Goal: Information Seeking & Learning: Learn about a topic

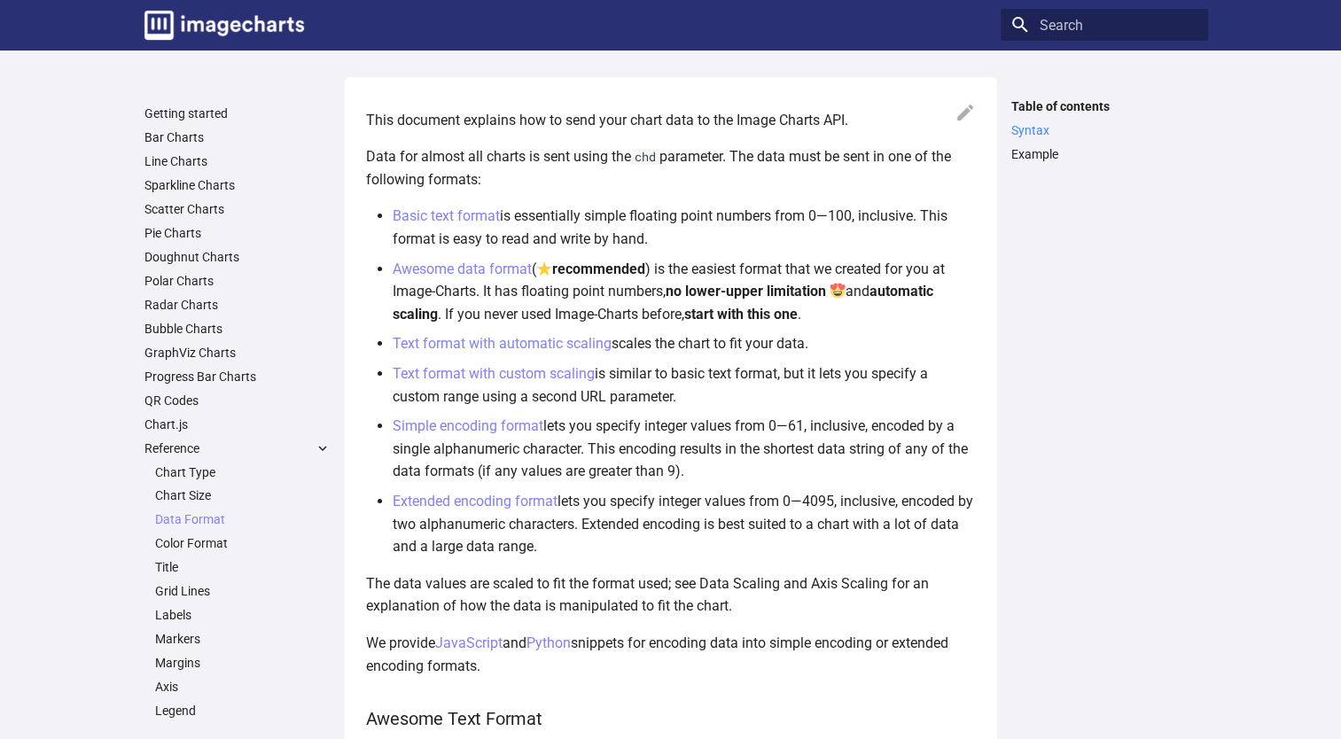
click at [1026, 129] on link "Syntax" at bounding box center [1105, 130] width 186 height 16
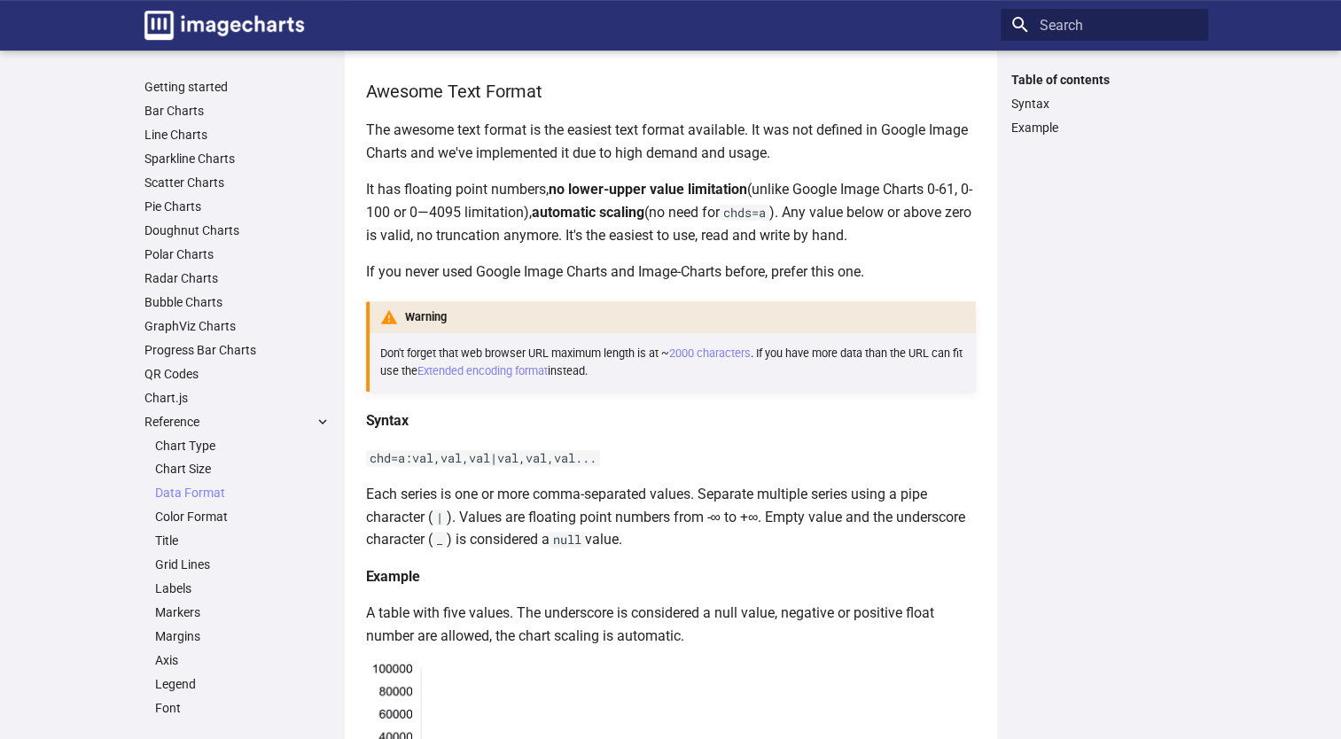
scroll to position [630, 0]
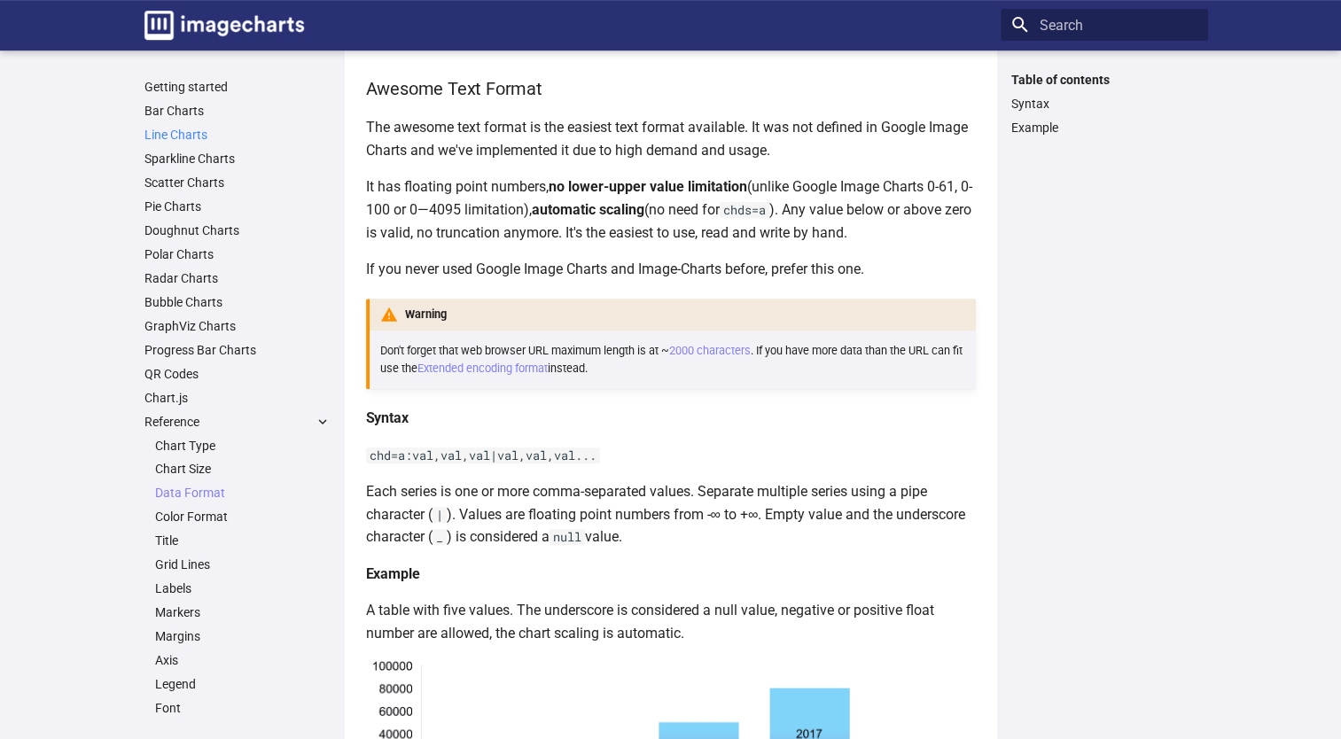
click at [192, 136] on link "Line Charts" at bounding box center [238, 135] width 186 height 16
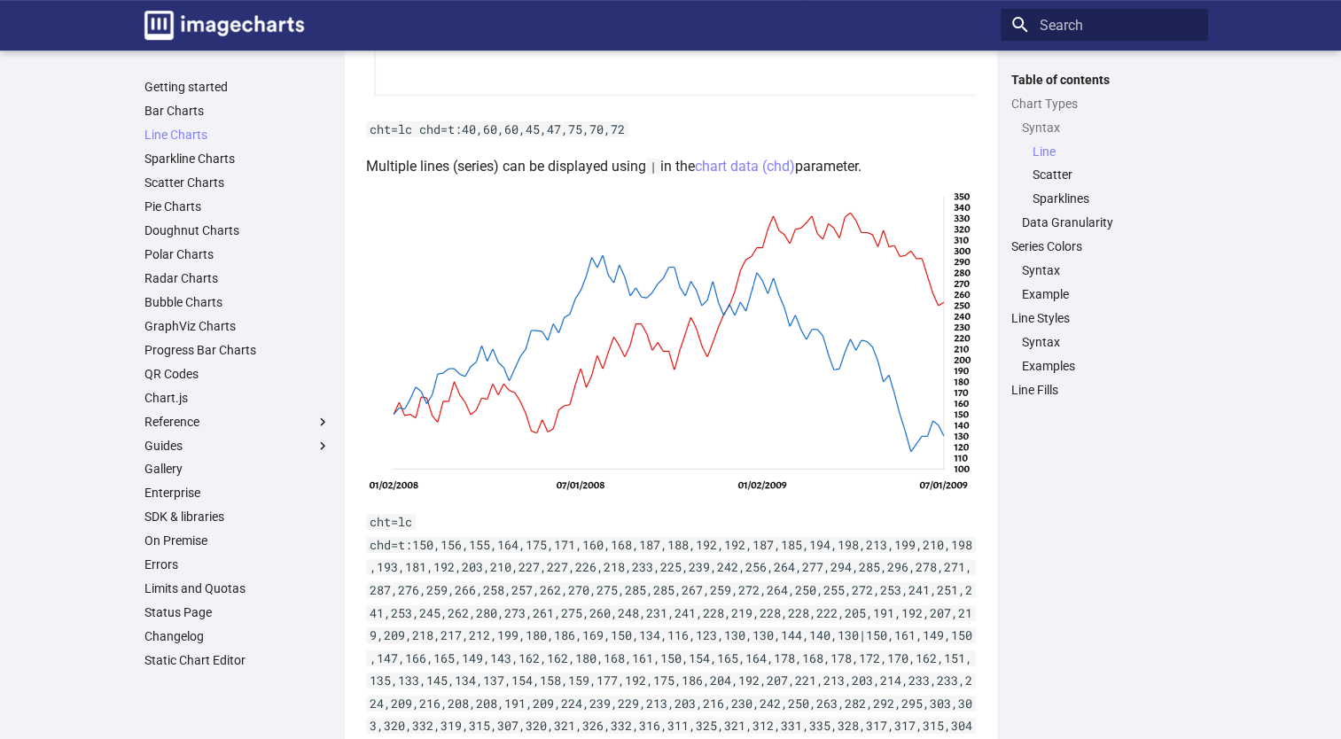
scroll to position [606, 0]
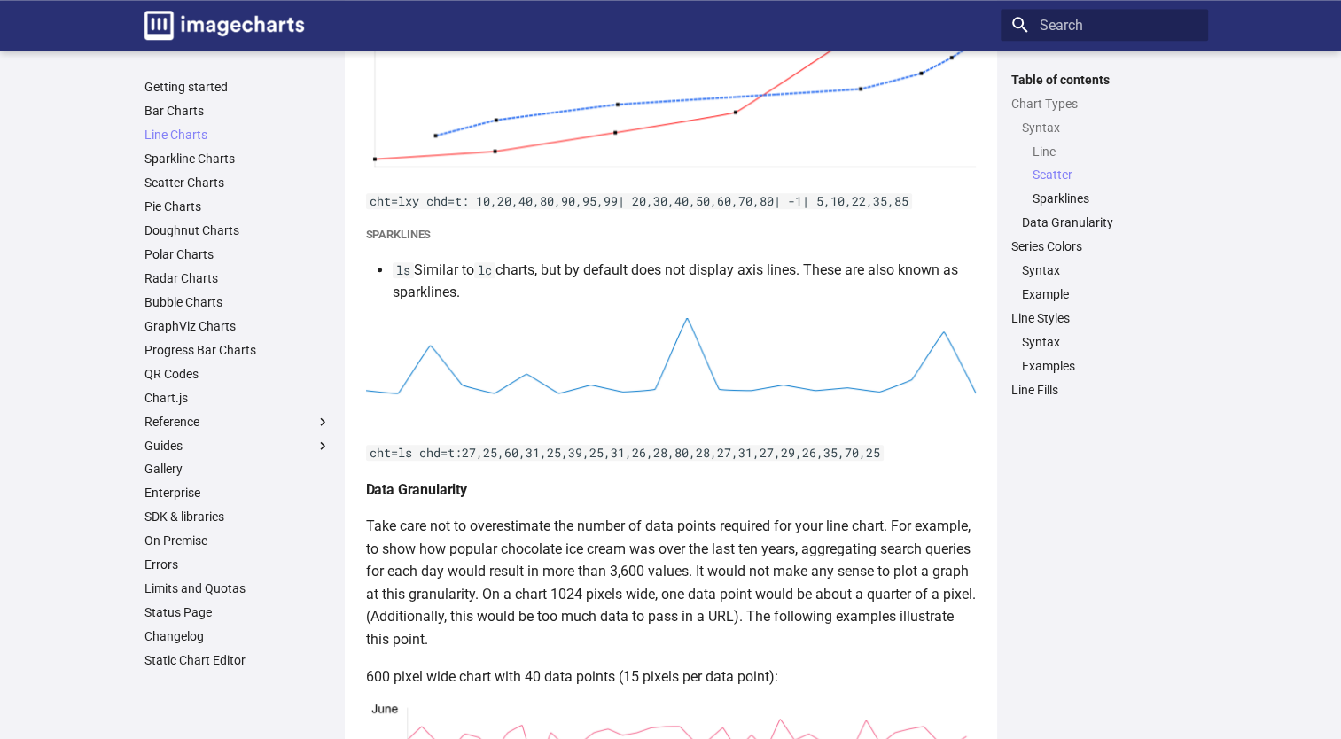
scroll to position [1709, 0]
click at [39, 211] on main "Getting started Bar Charts Line Charts Line Charts Table of contents Chart Type…" at bounding box center [670, 742] width 1341 height 4803
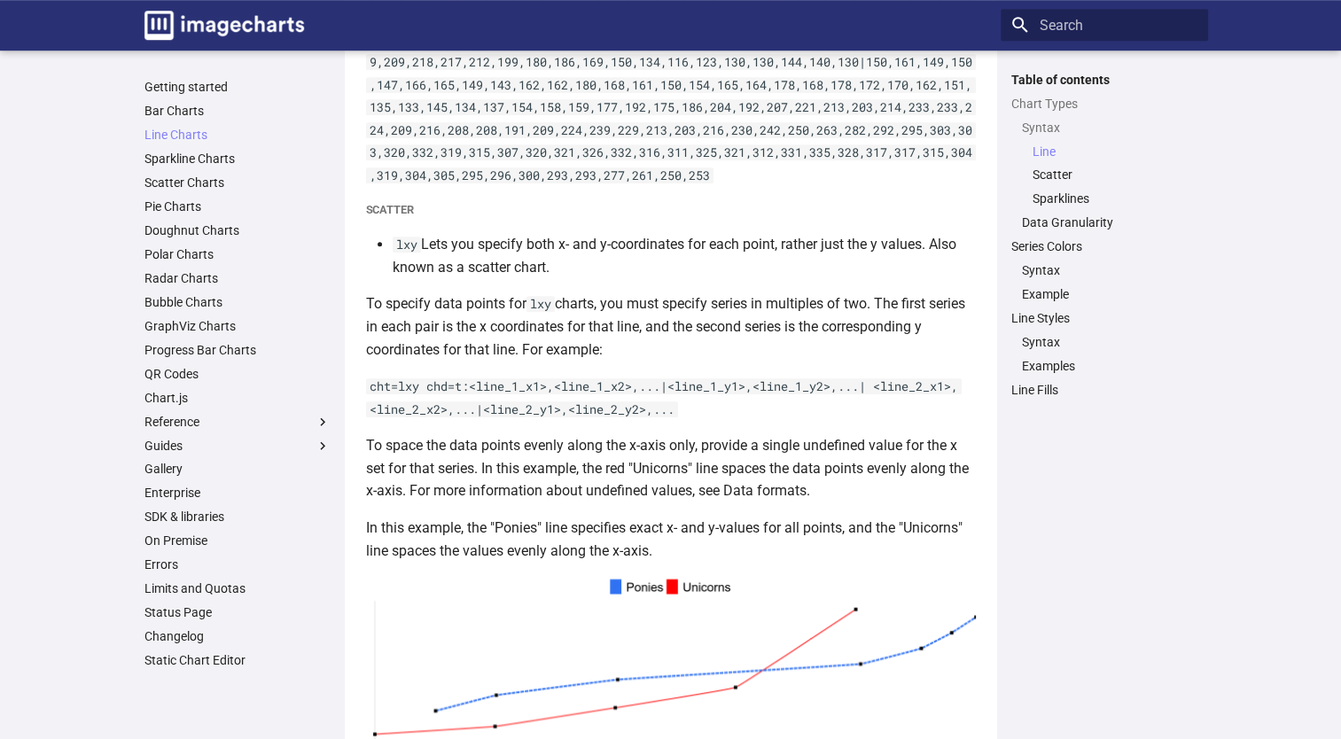
scroll to position [1025, 0]
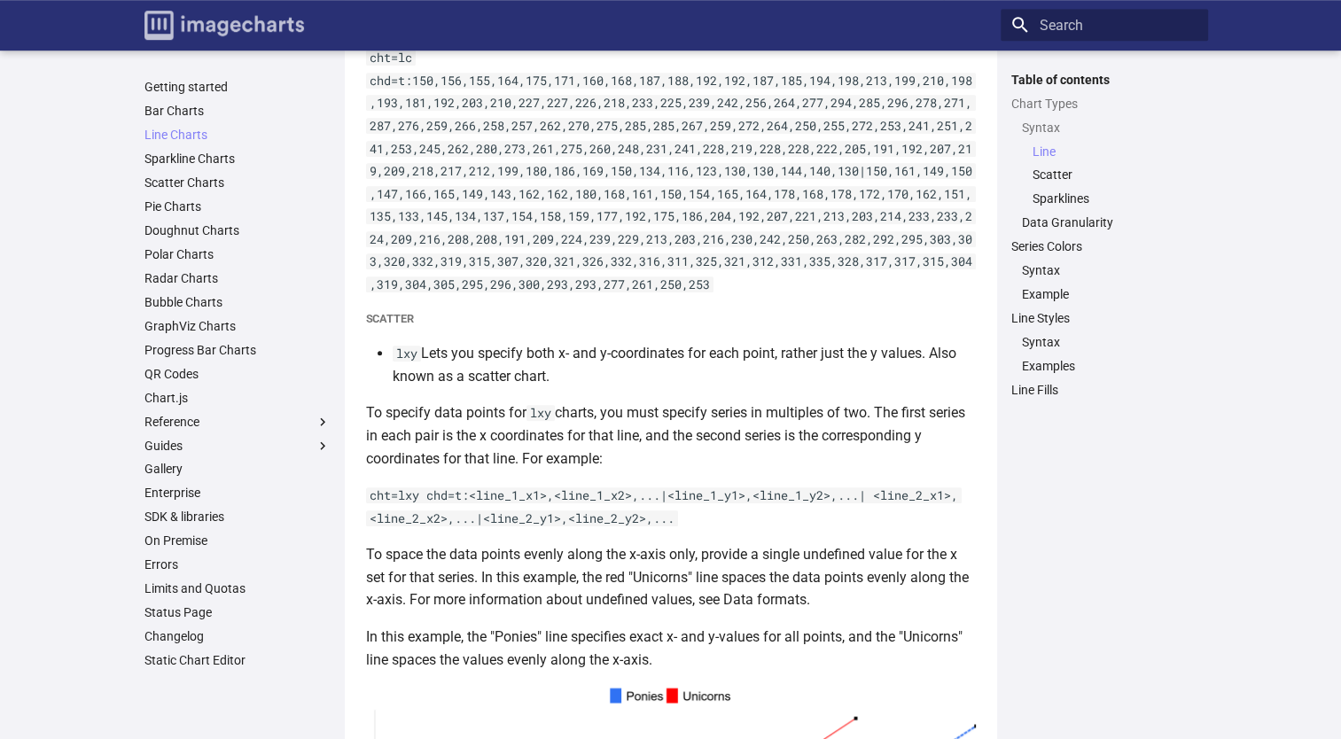
click at [255, 21] on img "Image-Charts documentation" at bounding box center [225, 25] width 160 height 29
